Goal: Information Seeking & Learning: Learn about a topic

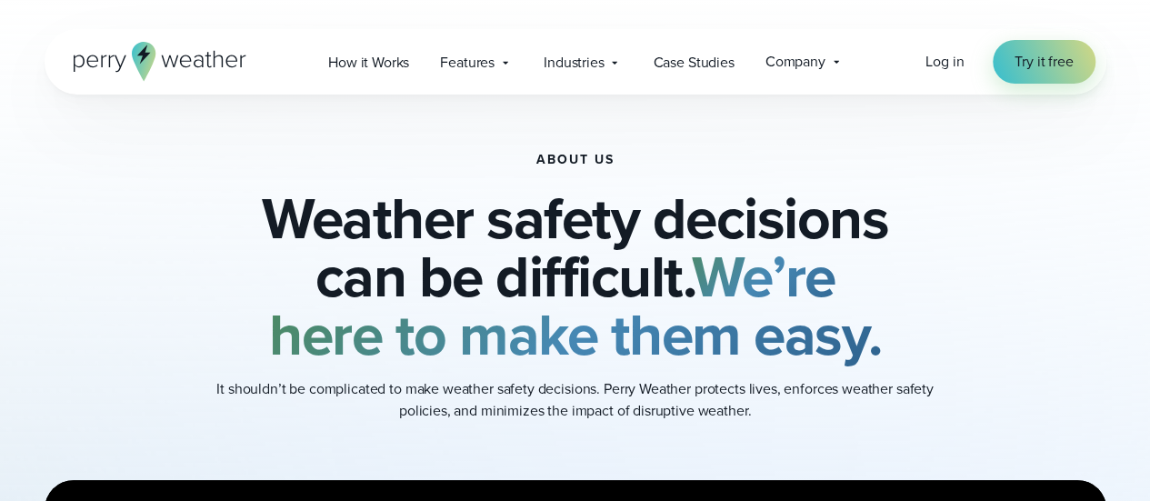
click at [188, 63] on icon at bounding box center [160, 61] width 173 height 39
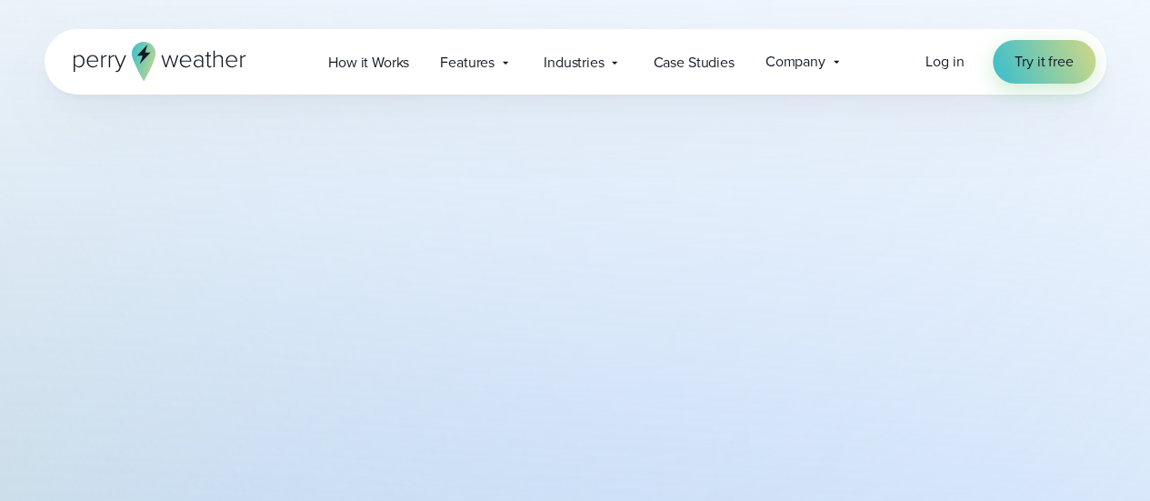
scroll to position [5380, 0]
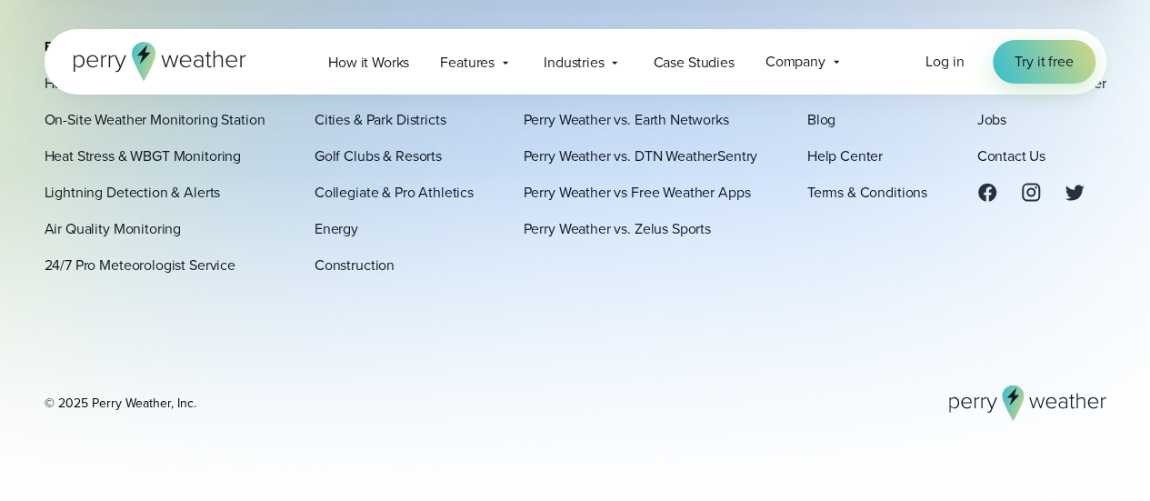
drag, startPoint x: 781, startPoint y: 0, endPoint x: 523, endPoint y: 370, distance: 451.3
click at [524, 371] on div "Platform How It Works On-Site Weather Monitoring Station Heat Stress & WBGT Mon…" at bounding box center [576, 230] width 1062 height 382
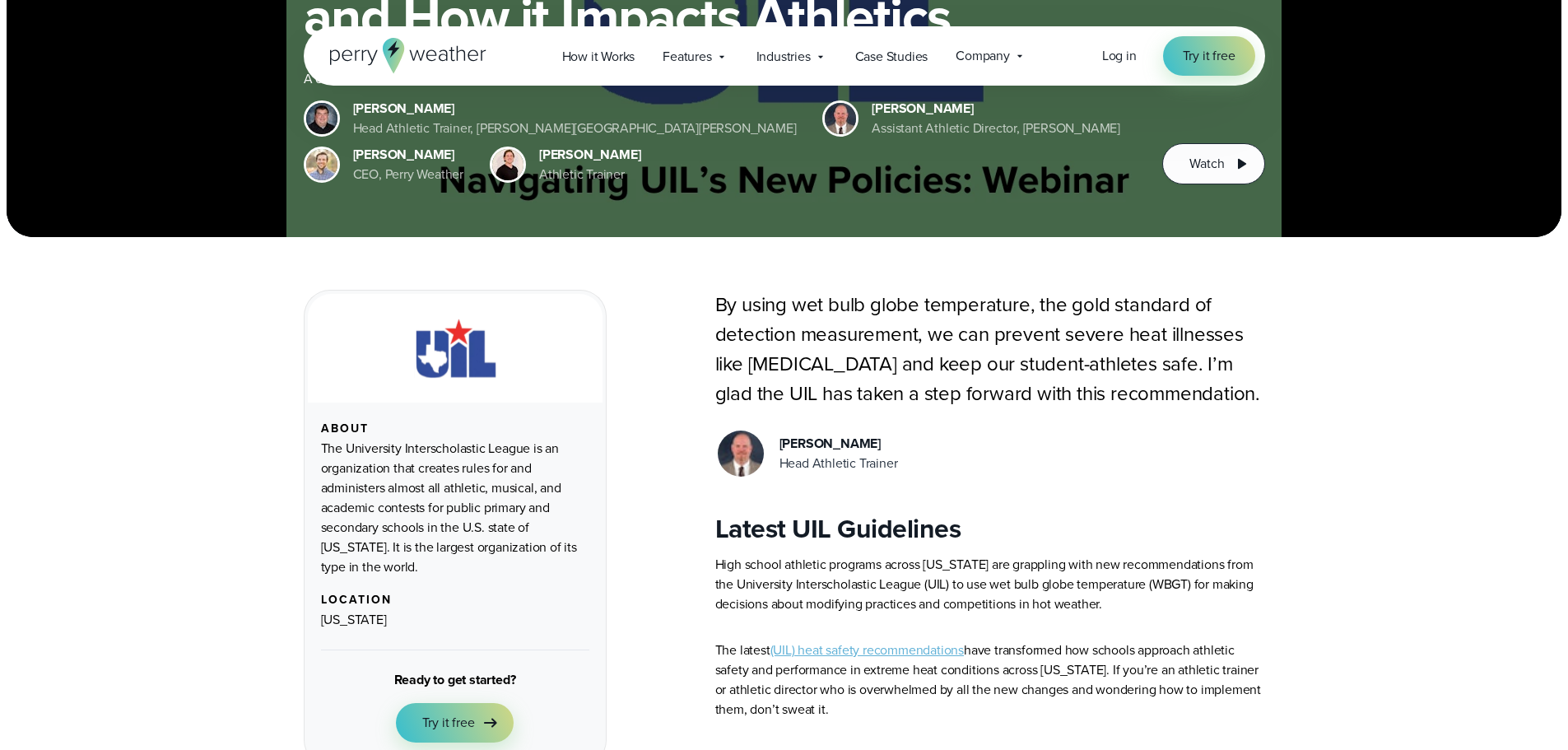
scroll to position [495, 0]
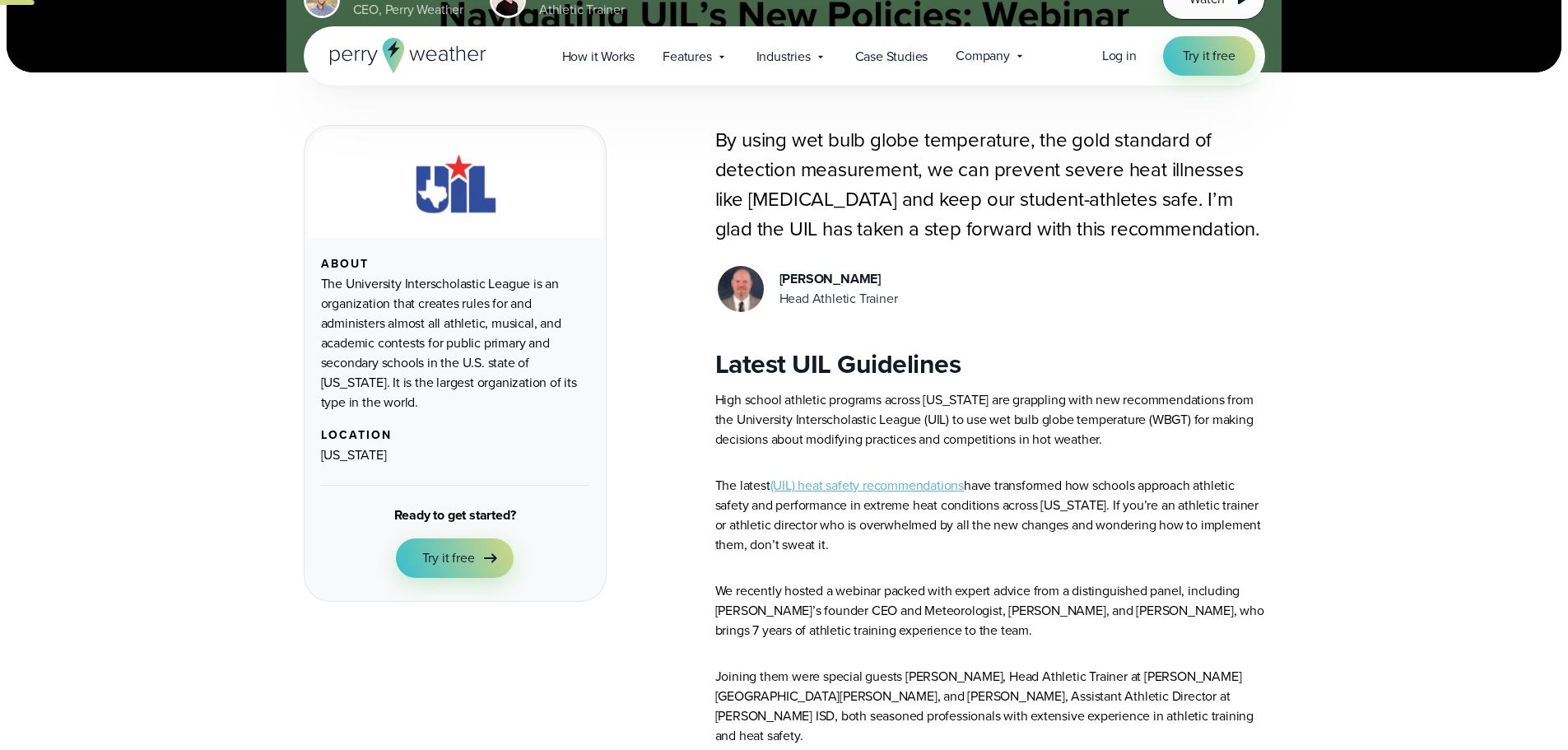
click at [875, 485] on link "(UIL) heat safety recommendations" at bounding box center [867, 486] width 194 height 19
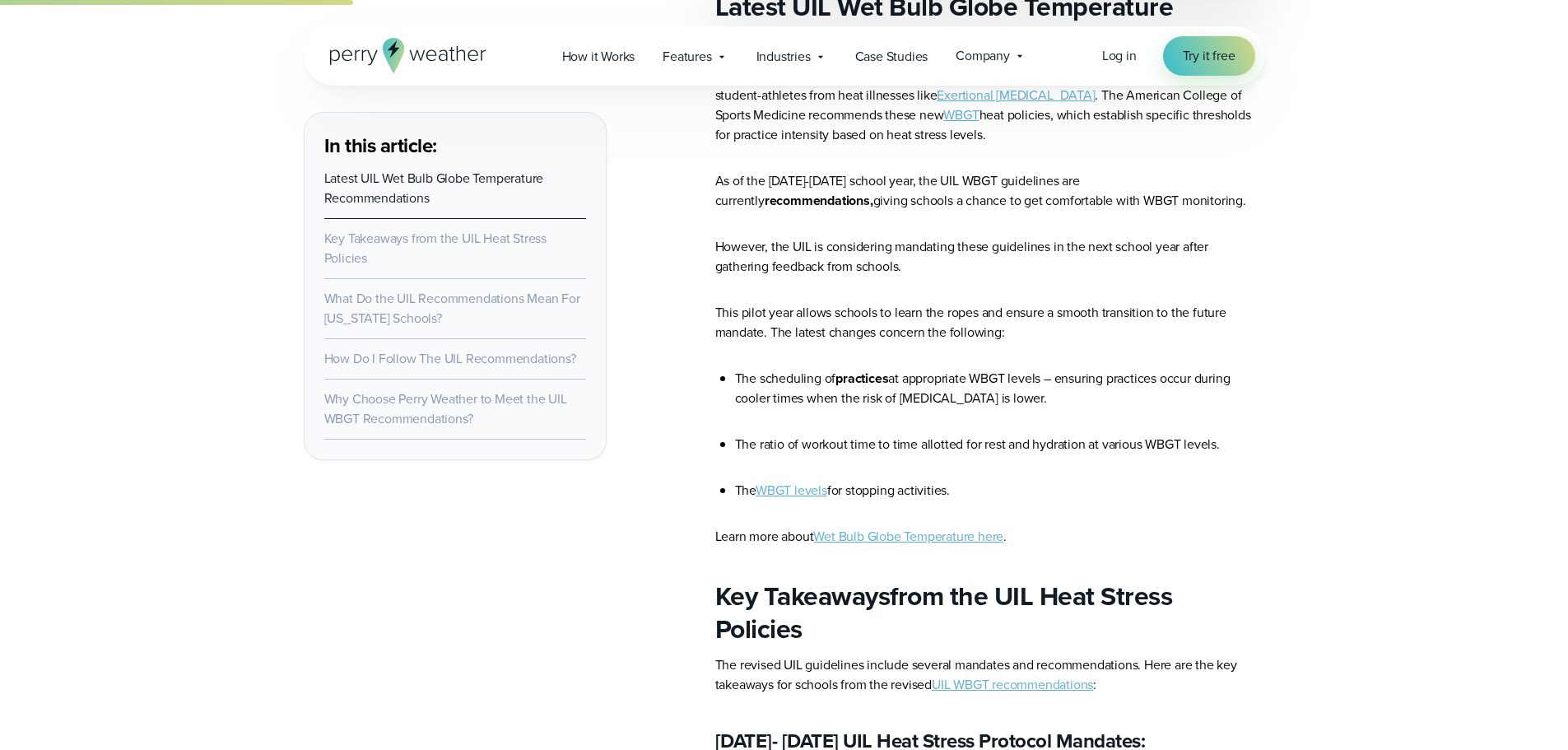
scroll to position [1153, 0]
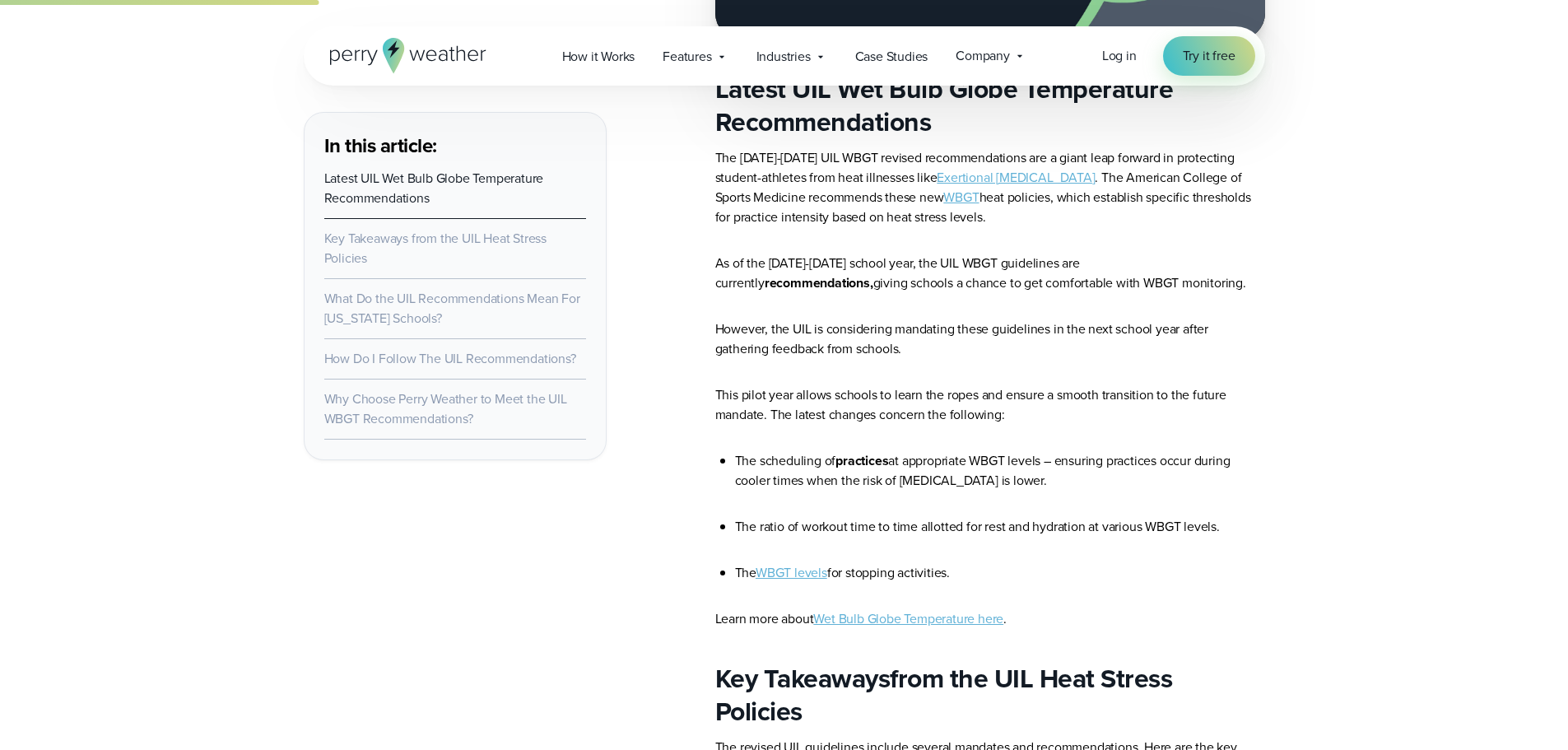
click at [943, 198] on link "WBGT" at bounding box center [961, 197] width 35 height 19
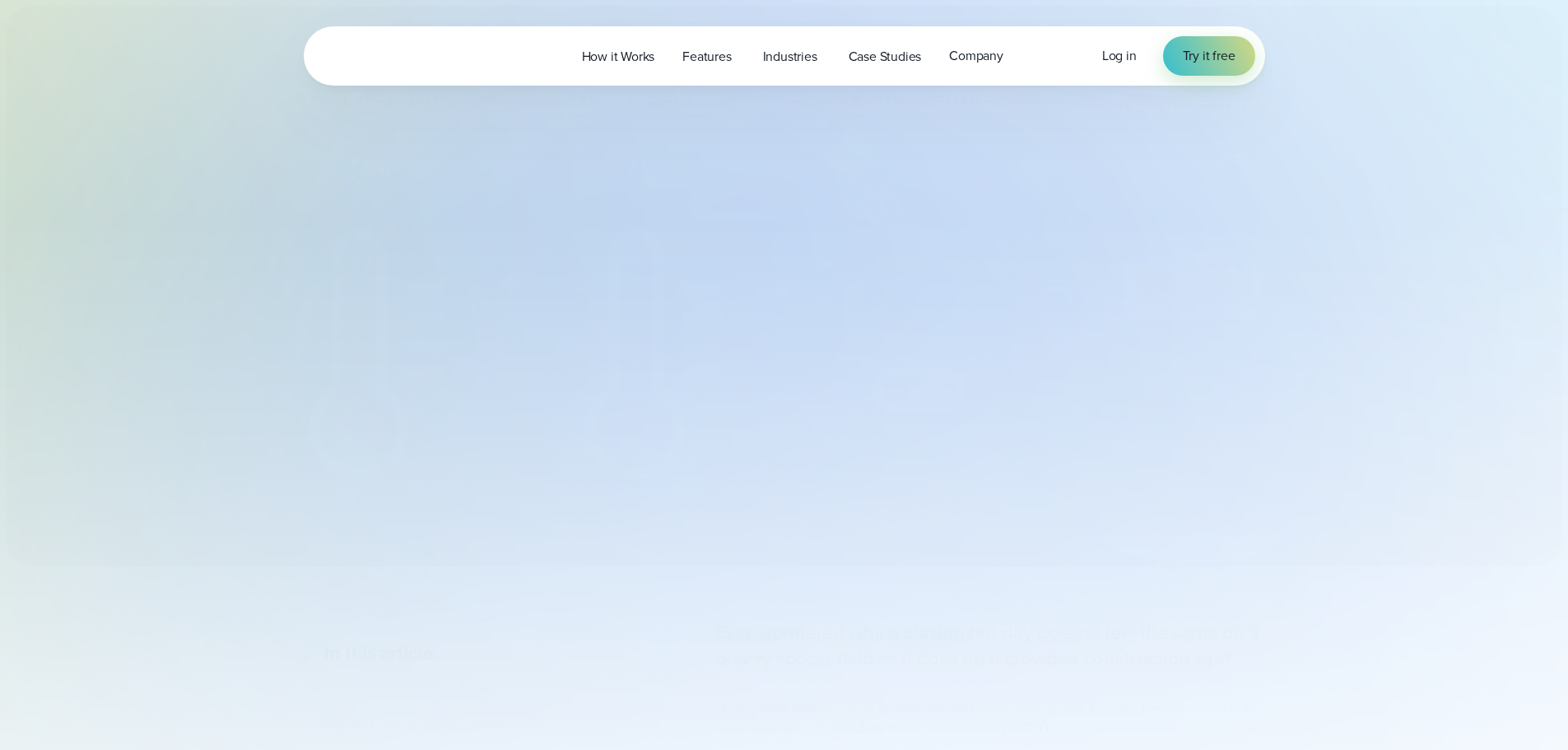
select select "***"
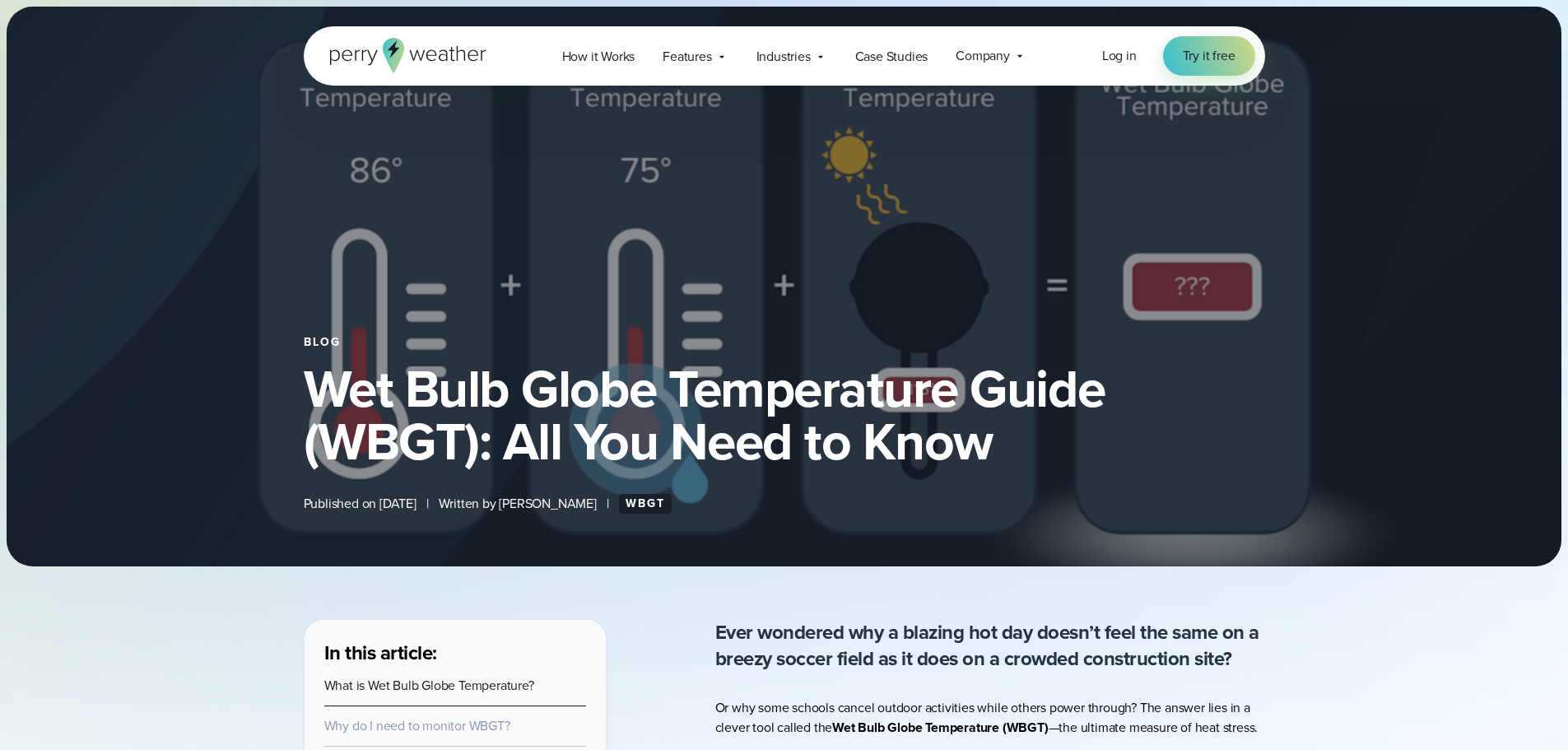
type input "*******"
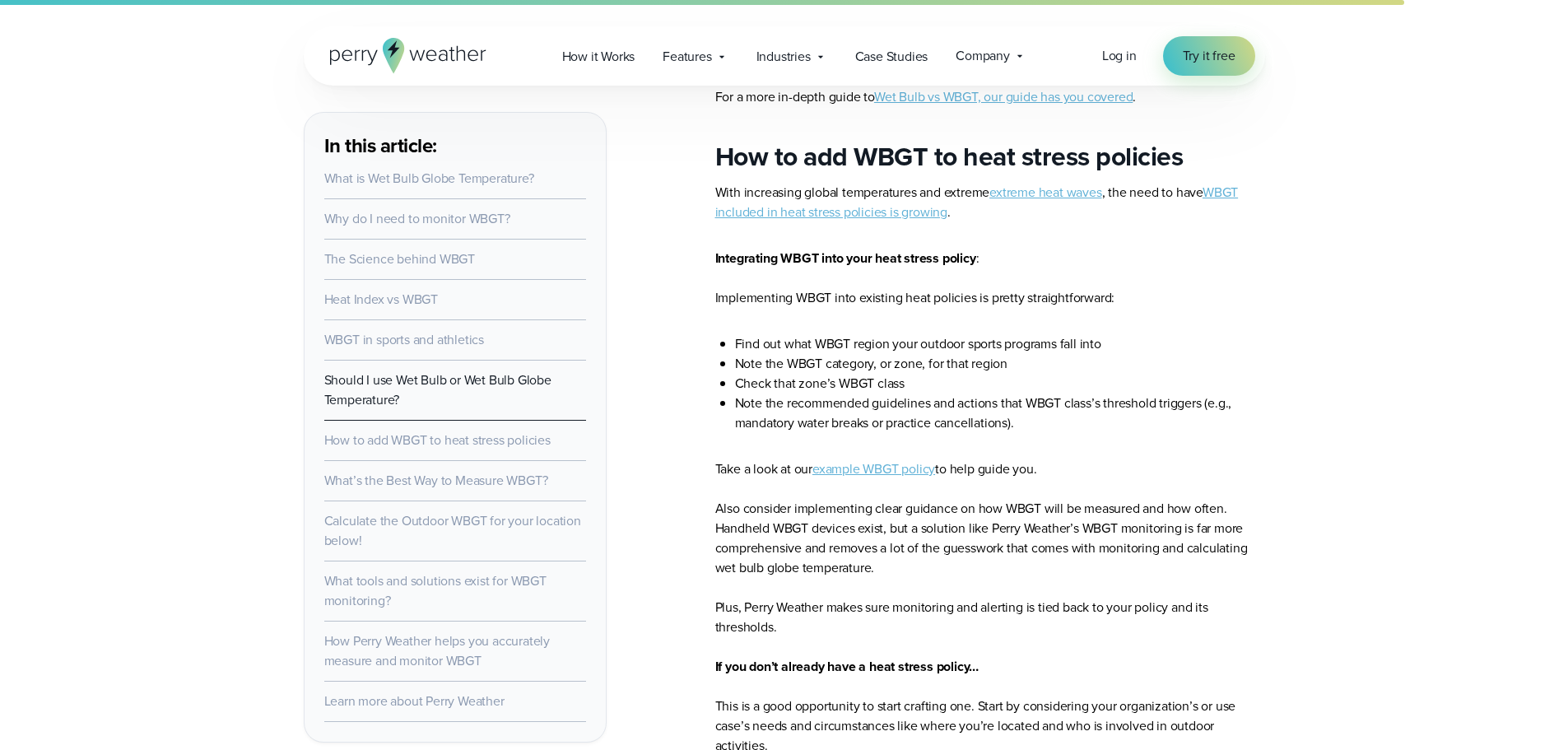
scroll to position [6755, 0]
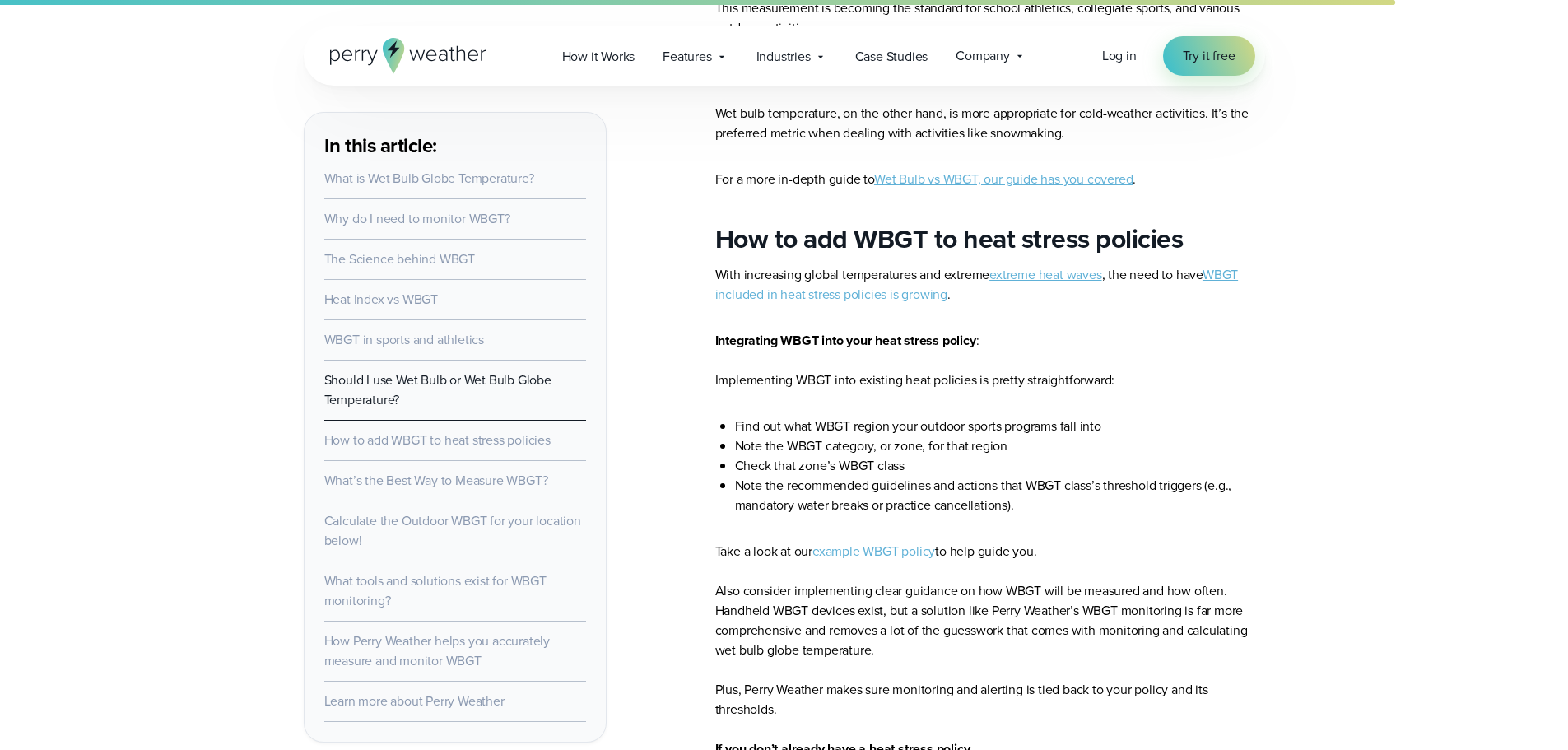
click at [892, 548] on link "example WBGT policy" at bounding box center [874, 551] width 122 height 19
